Goal: Obtain resource: Obtain resource

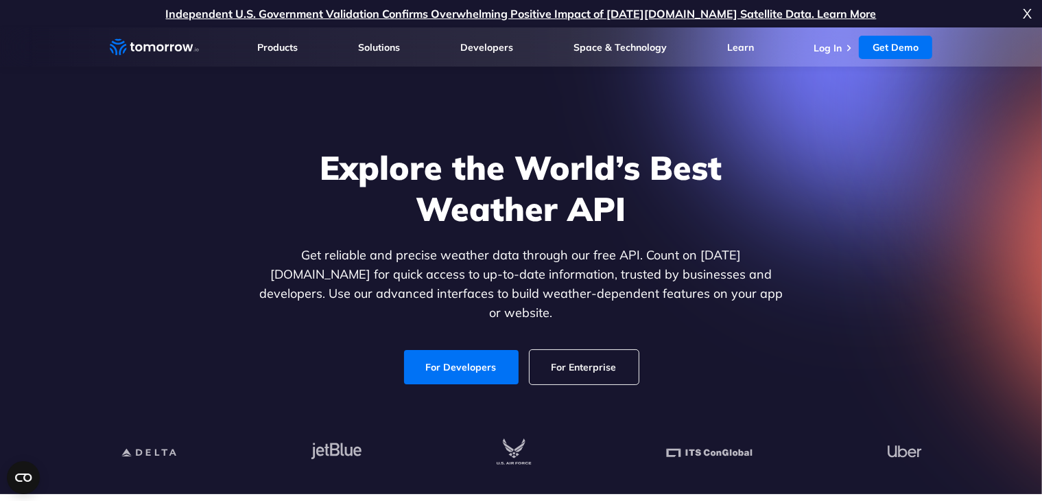
click at [477, 363] on link "For Developers" at bounding box center [461, 367] width 115 height 34
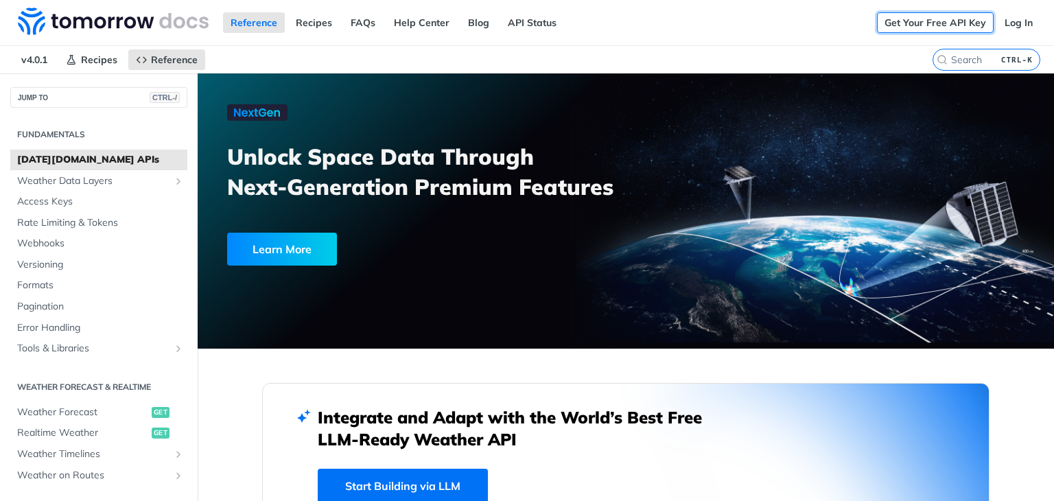
click at [907, 25] on link "Get Your Free API Key" at bounding box center [935, 22] width 117 height 21
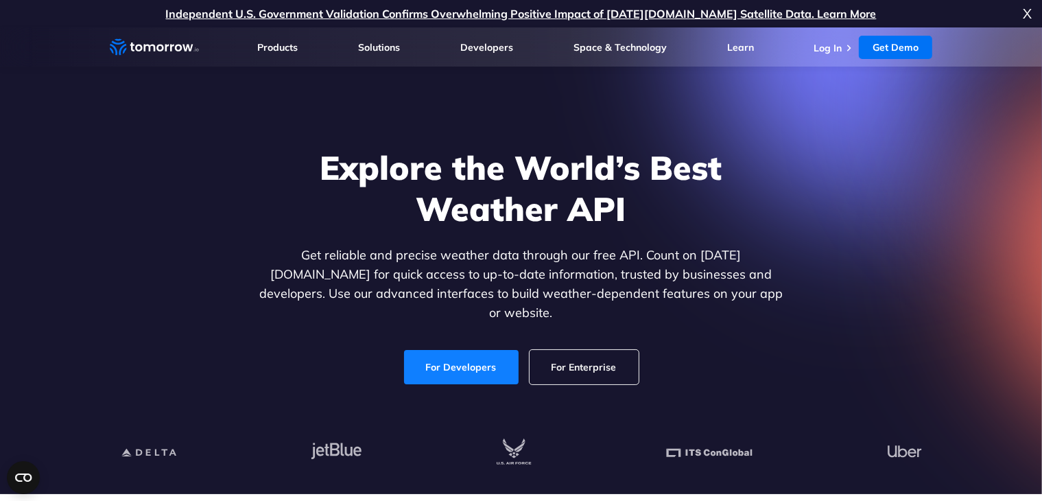
click at [480, 353] on link "For Developers" at bounding box center [461, 367] width 115 height 34
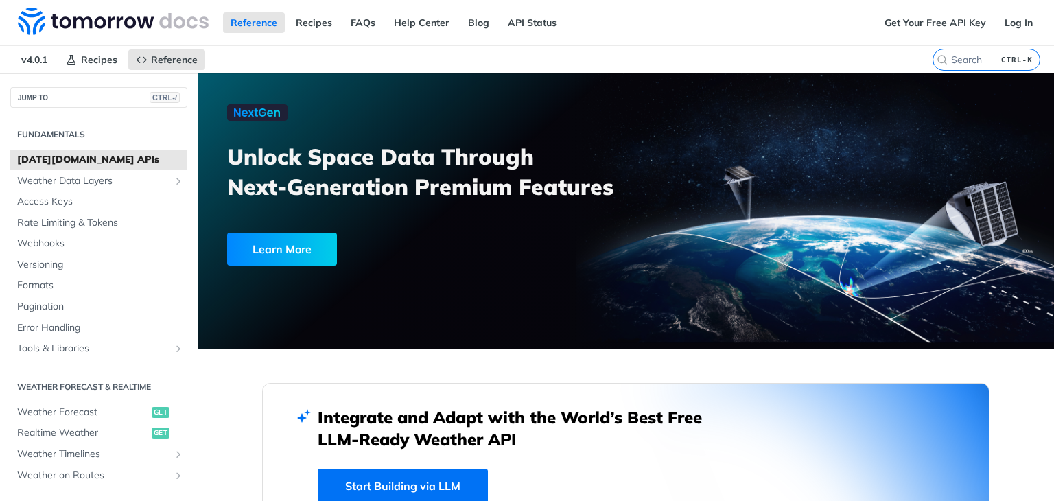
click at [753, 43] on div "Reference Recipes FAQs Help Center Blog API Status" at bounding box center [438, 22] width 877 height 45
